Goal: Information Seeking & Learning: Find specific fact

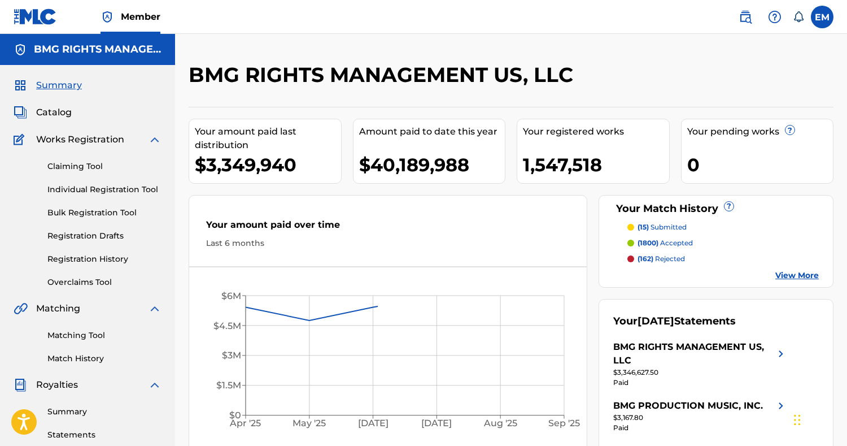
click at [741, 21] on img at bounding box center [746, 17] width 14 height 14
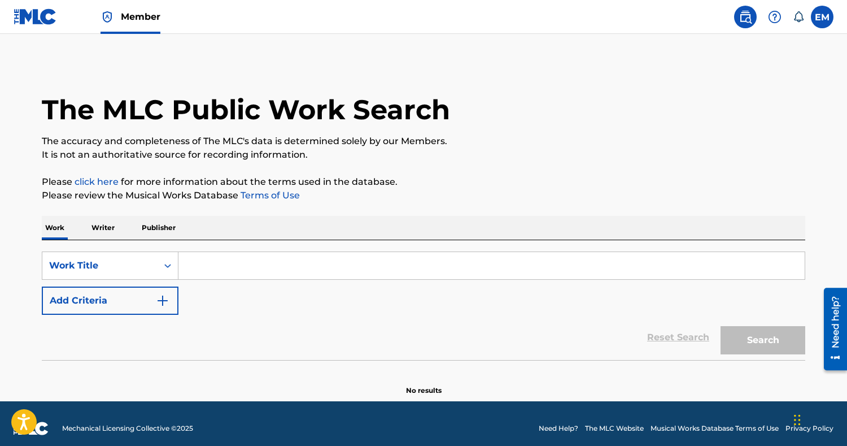
click at [145, 298] on button "Add Criteria" at bounding box center [110, 300] width 137 height 28
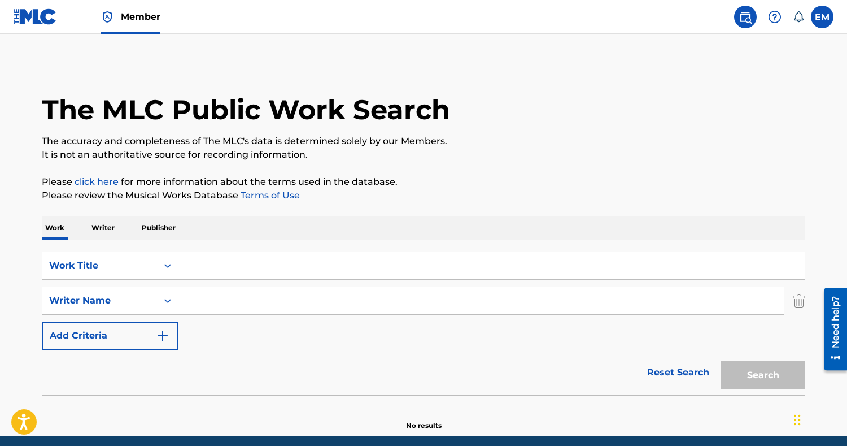
click at [305, 176] on p "Please click here for more information about the terms used in the database." at bounding box center [423, 182] width 763 height 14
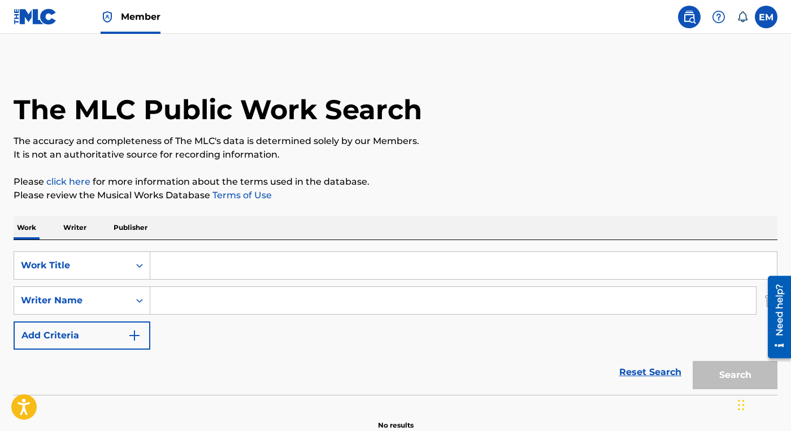
click at [136, 226] on p "Publisher" at bounding box center [130, 228] width 41 height 24
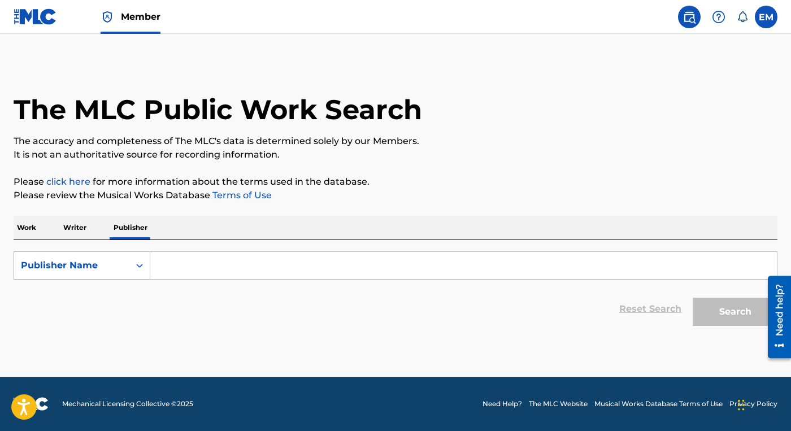
click at [102, 269] on div "Publisher Name" at bounding box center [72, 266] width 102 height 14
click at [72, 353] on div "Publisher Name" at bounding box center [82, 350] width 136 height 28
click at [181, 271] on input "Search Form" at bounding box center [463, 265] width 626 height 27
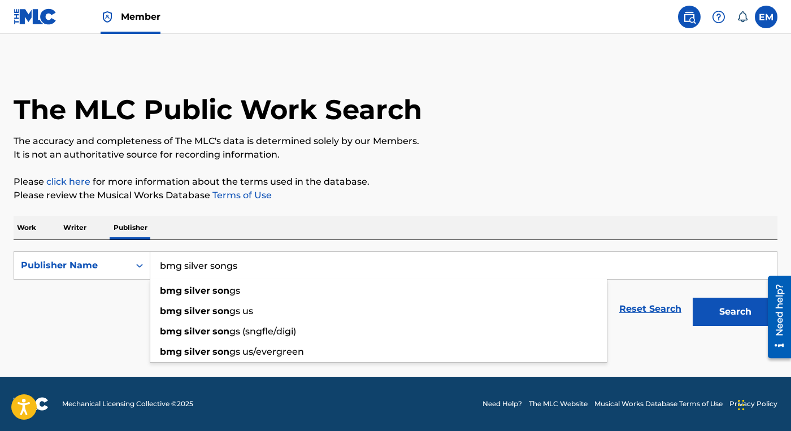
type input "bmg silver songs"
click at [692, 298] on button "Search" at bounding box center [734, 312] width 85 height 28
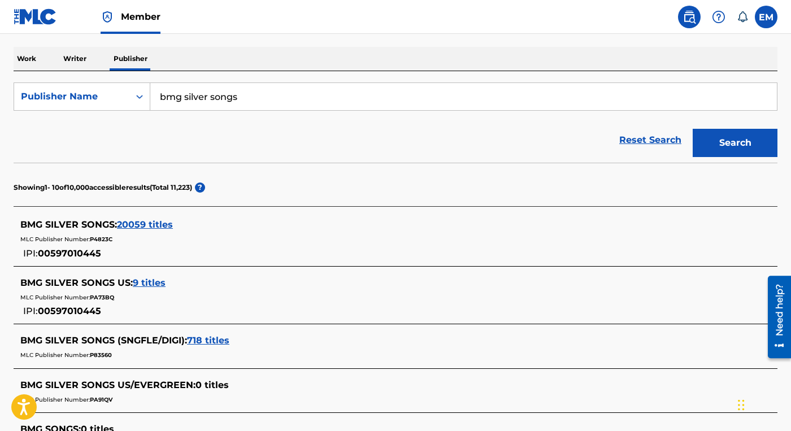
scroll to position [169, 0]
click at [538, 25] on nav "Member EM EM Emma Martin emma.martin@bmg.com Notification Preferences Profile L…" at bounding box center [395, 17] width 791 height 34
